Goal: Task Accomplishment & Management: Use online tool/utility

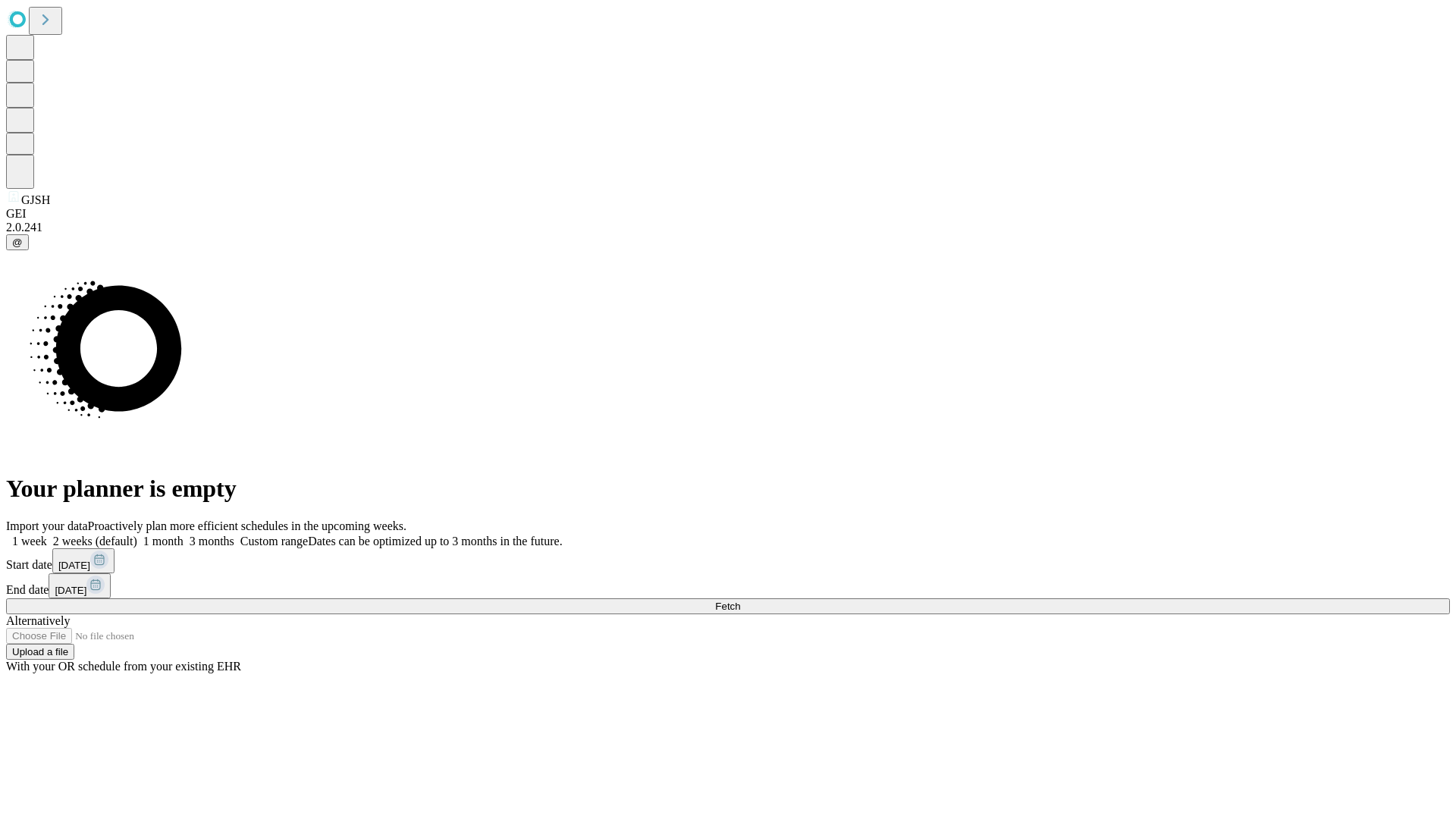
click at [740, 601] on span "Fetch" at bounding box center [728, 606] width 25 height 11
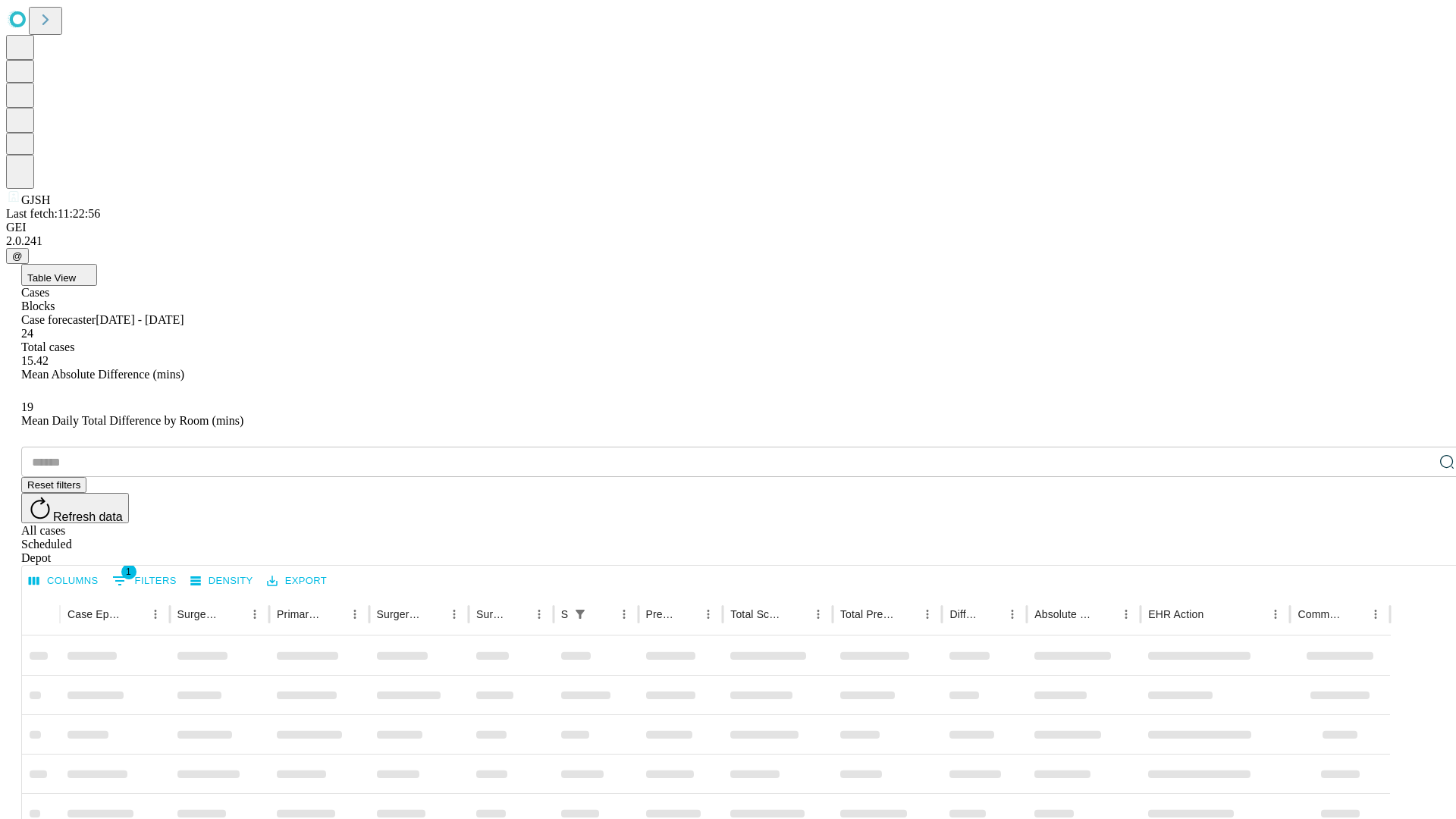
click at [1417, 552] on div "Depot" at bounding box center [743, 558] width 1444 height 13
